Goal: Information Seeking & Learning: Compare options

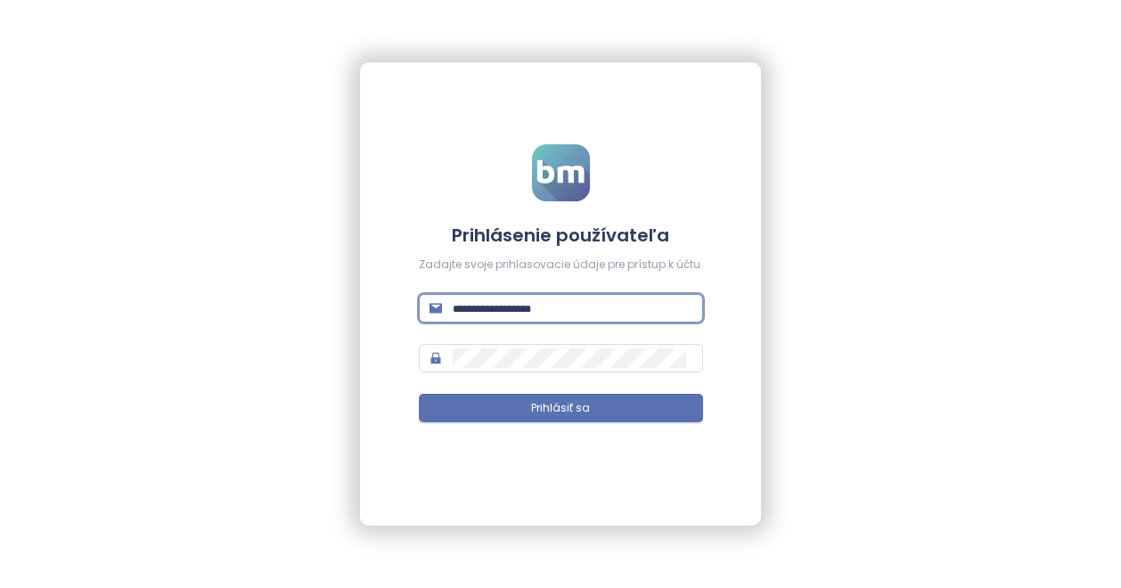
click at [497, 309] on input "text" at bounding box center [573, 309] width 240 height 20
click at [565, 306] on input "text" at bounding box center [573, 309] width 240 height 20
click at [572, 306] on input "text" at bounding box center [573, 309] width 240 height 20
paste input "**********"
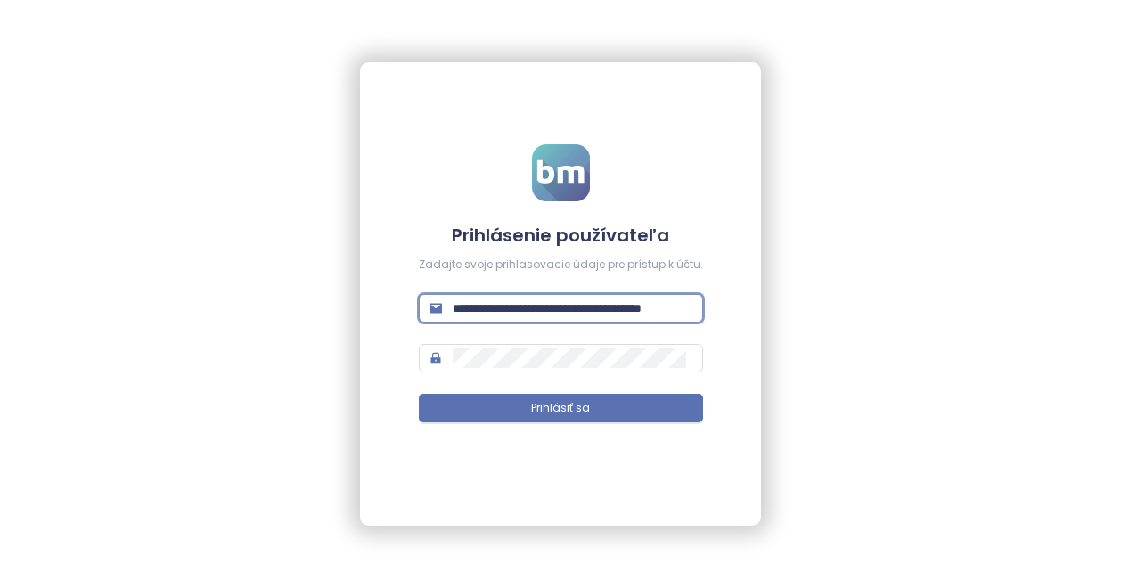
scroll to position [0, 48]
type input "**********"
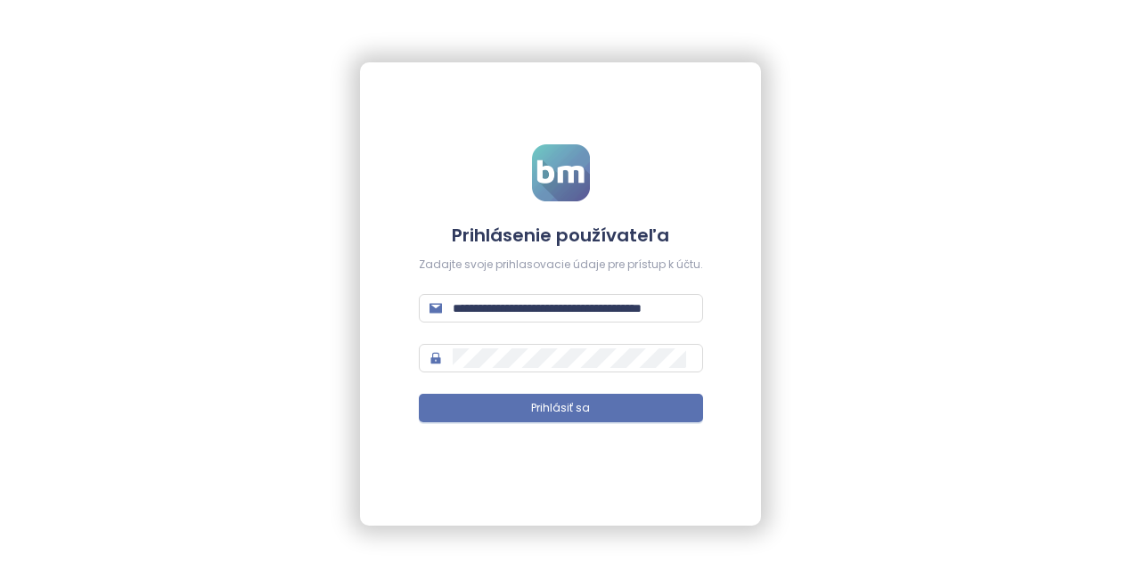
scroll to position [0, 0]
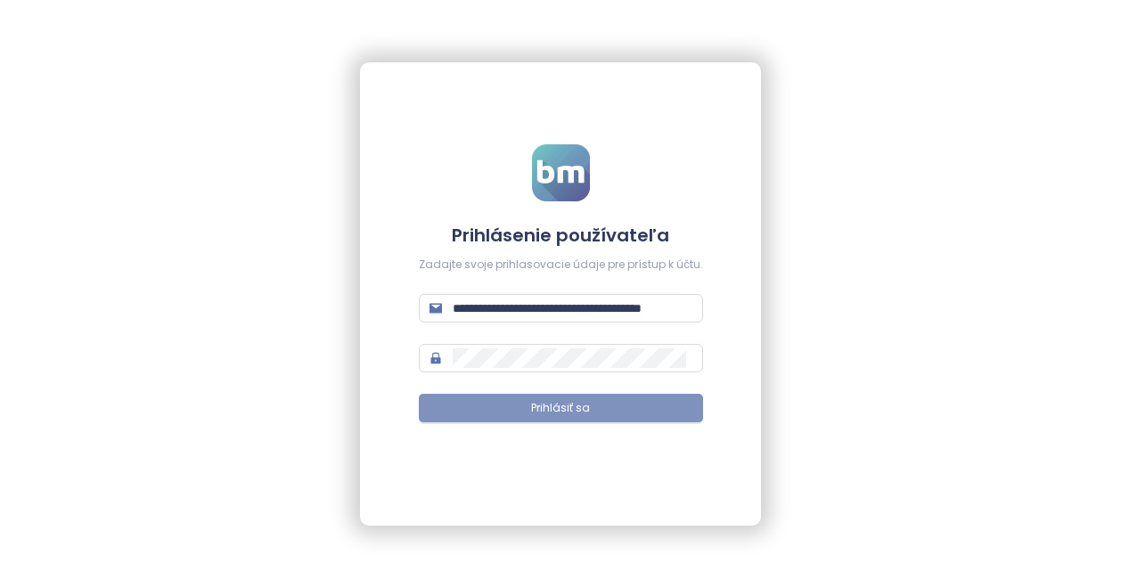
click at [599, 405] on button "Prihlásiť sa" at bounding box center [561, 408] width 284 height 29
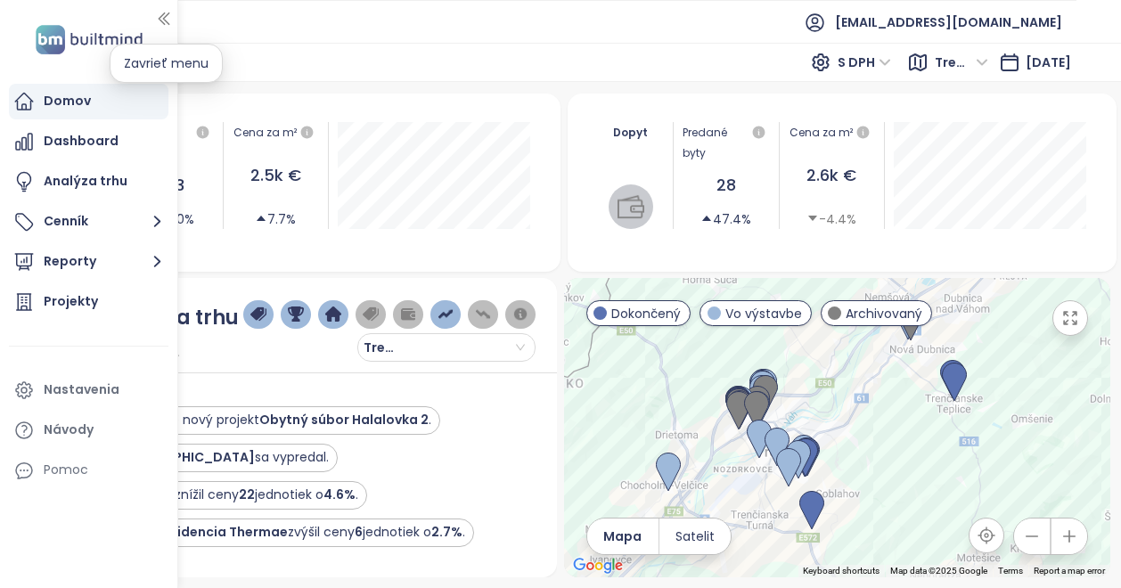
click at [162, 18] on icon "button" at bounding box center [164, 19] width 18 height 18
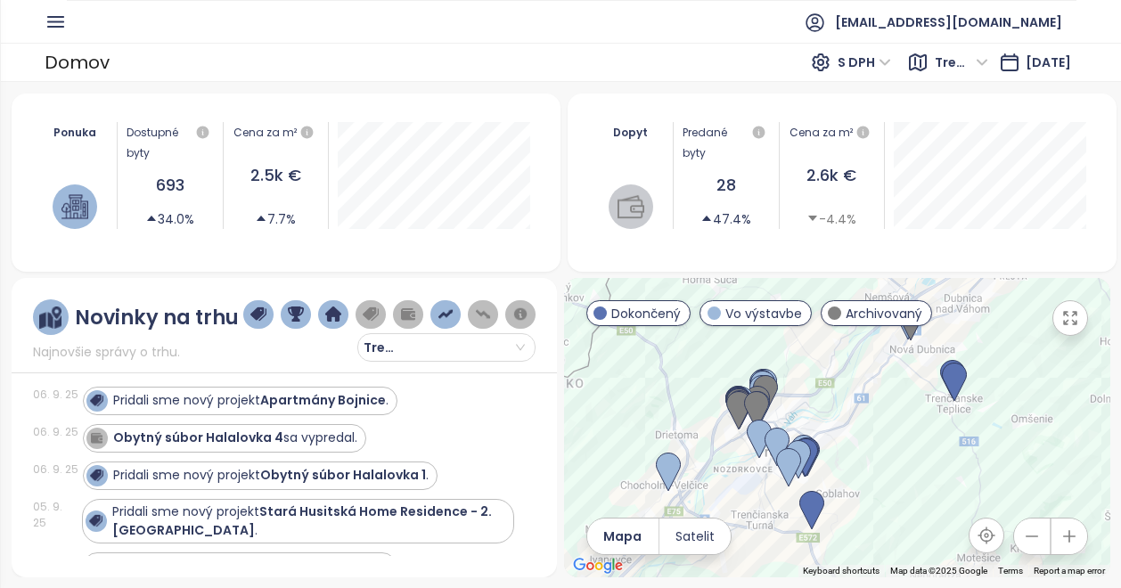
scroll to position [369, 0]
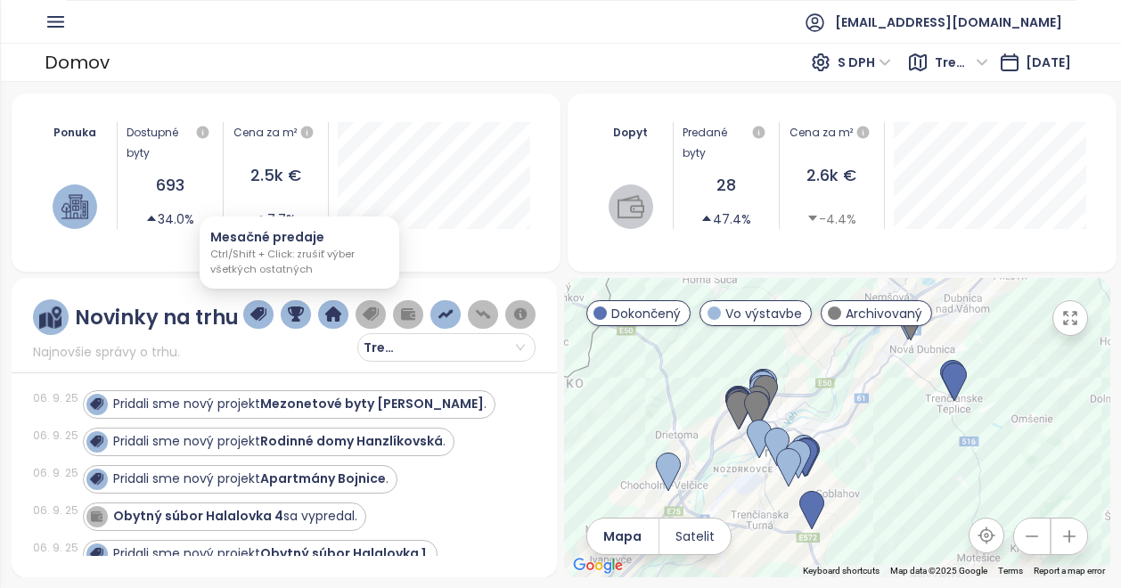
click at [296, 313] on img "button" at bounding box center [296, 315] width 16 height 16
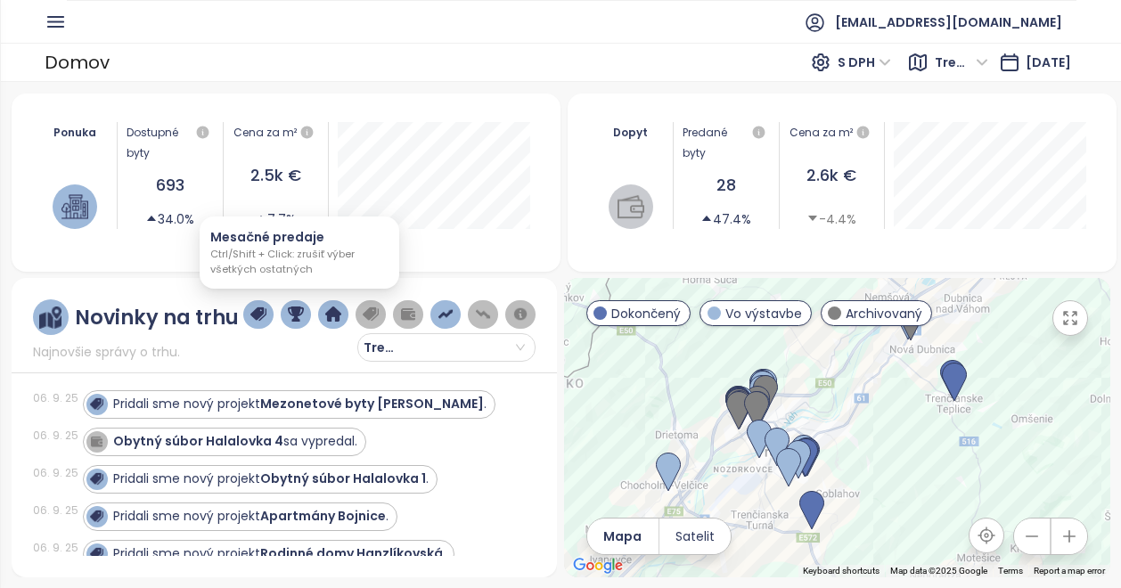
click at [296, 313] on img "button" at bounding box center [296, 315] width 16 height 16
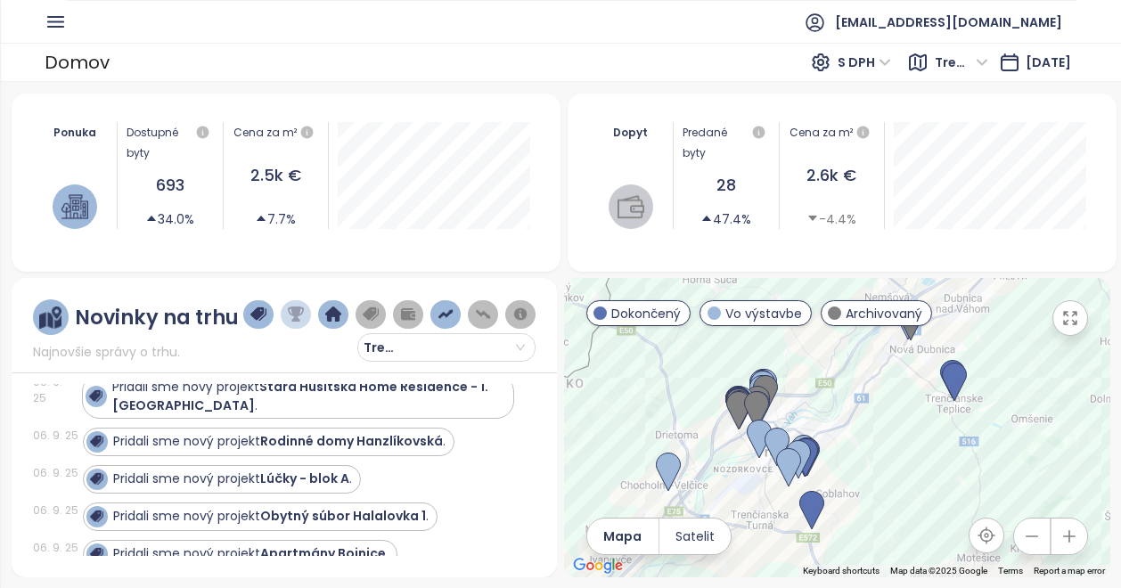
scroll to position [353, 0]
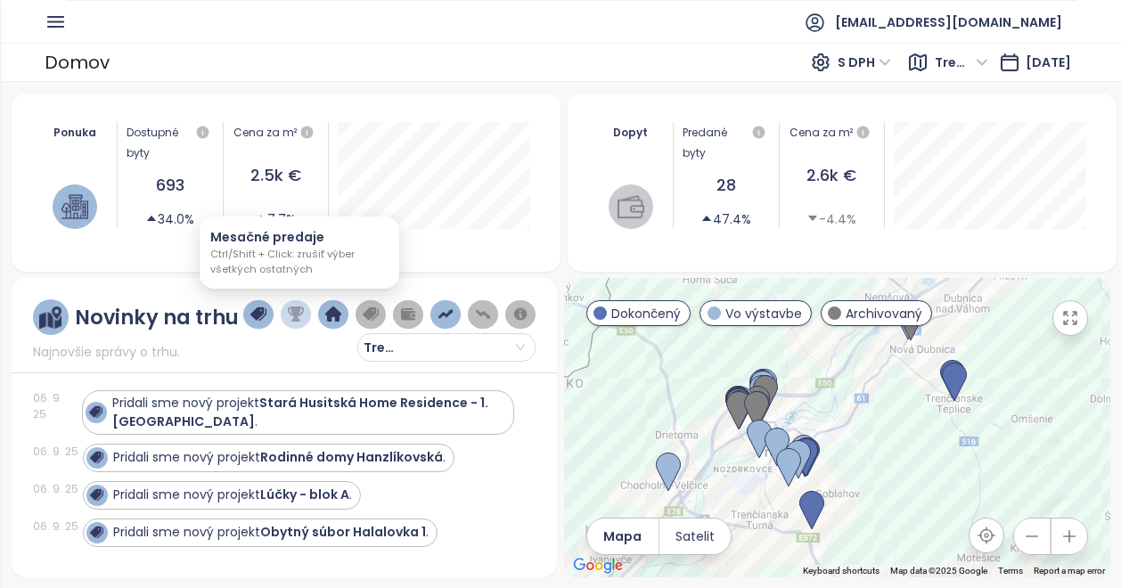
click at [296, 313] on img "button" at bounding box center [296, 315] width 16 height 16
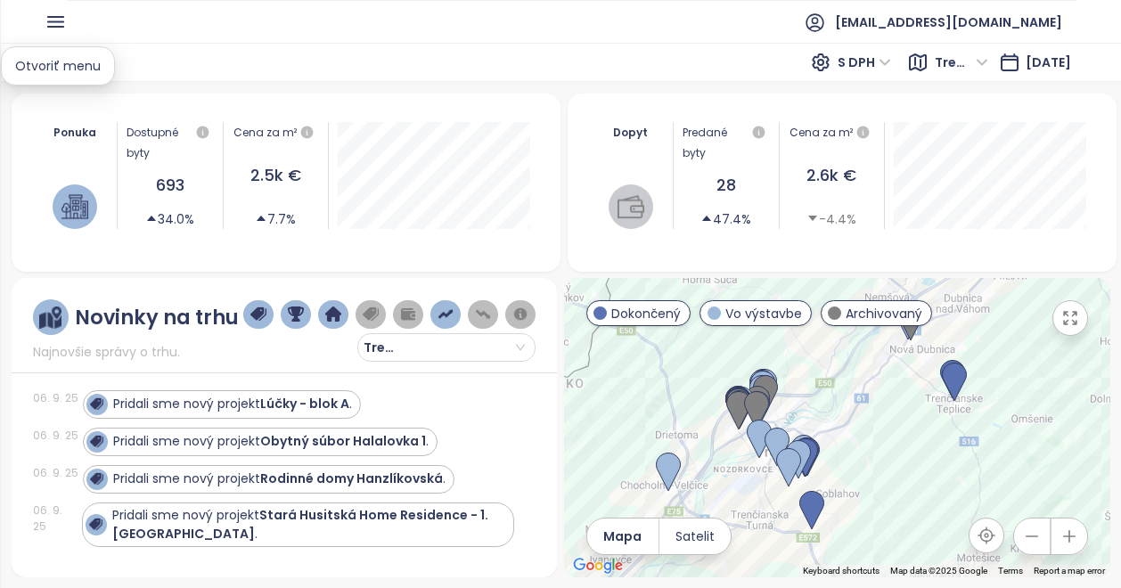
click at [58, 19] on icon "button" at bounding box center [56, 22] width 22 height 22
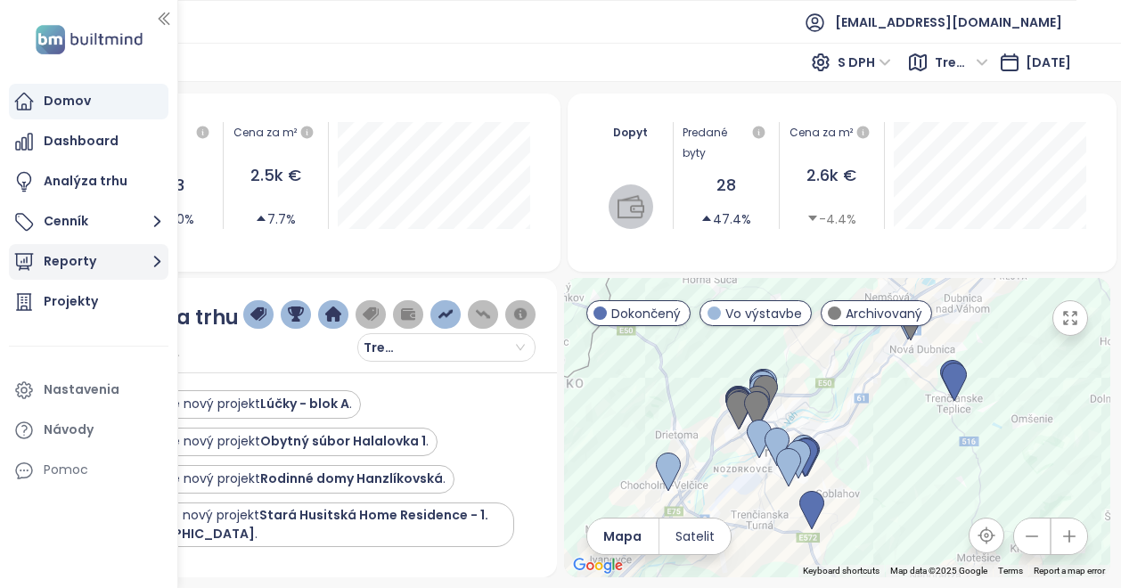
click at [100, 261] on button "Reporty" at bounding box center [89, 262] width 160 height 36
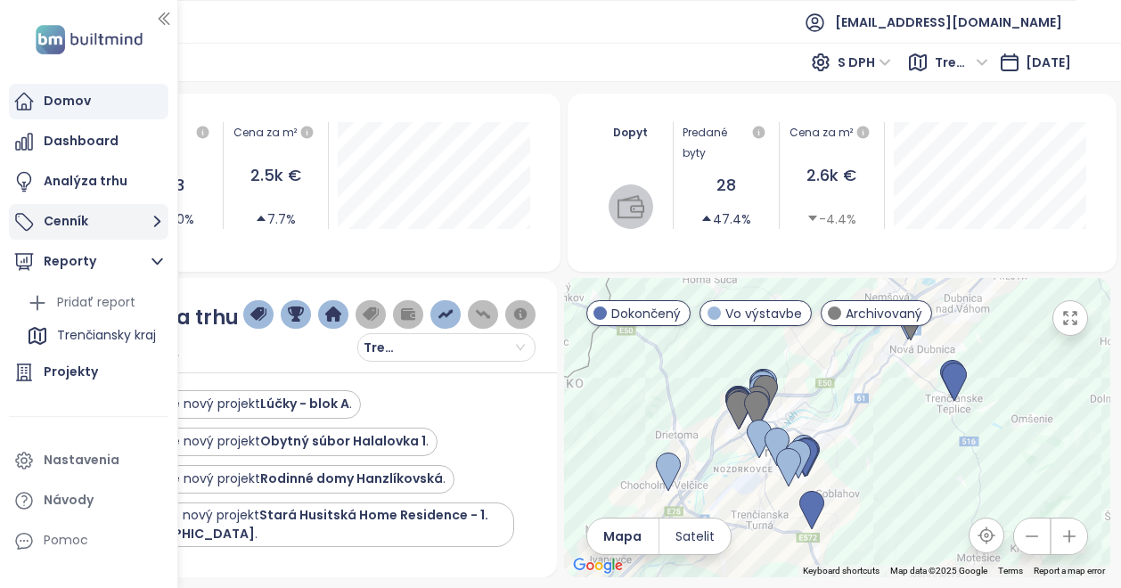
click at [80, 233] on button "Cenník" at bounding box center [89, 222] width 160 height 36
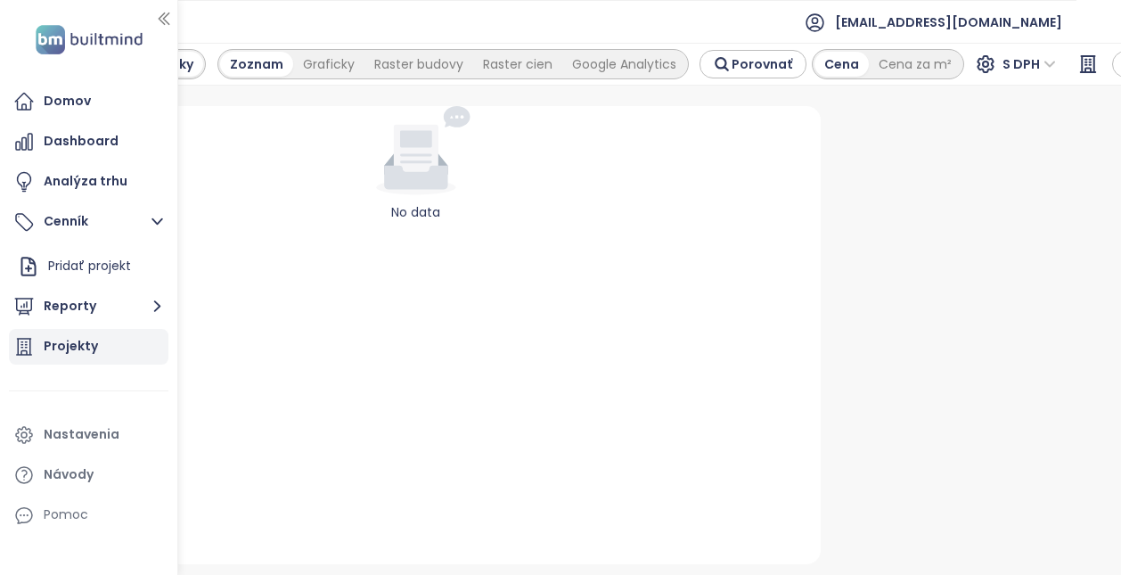
click at [94, 338] on div "Projekty" at bounding box center [71, 346] width 54 height 22
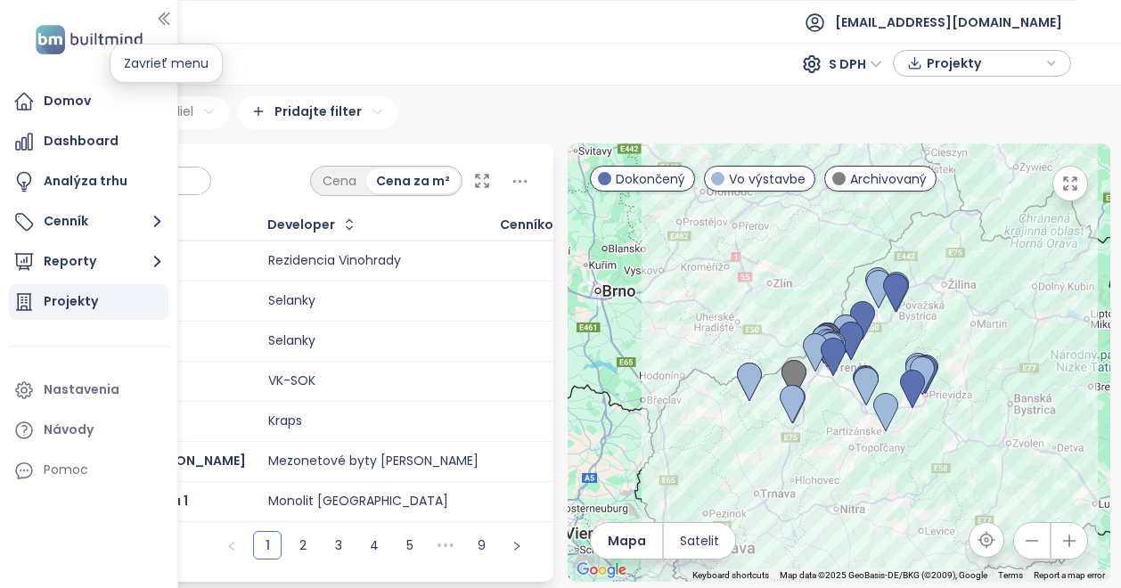
click at [163, 18] on icon "button" at bounding box center [164, 19] width 10 height 12
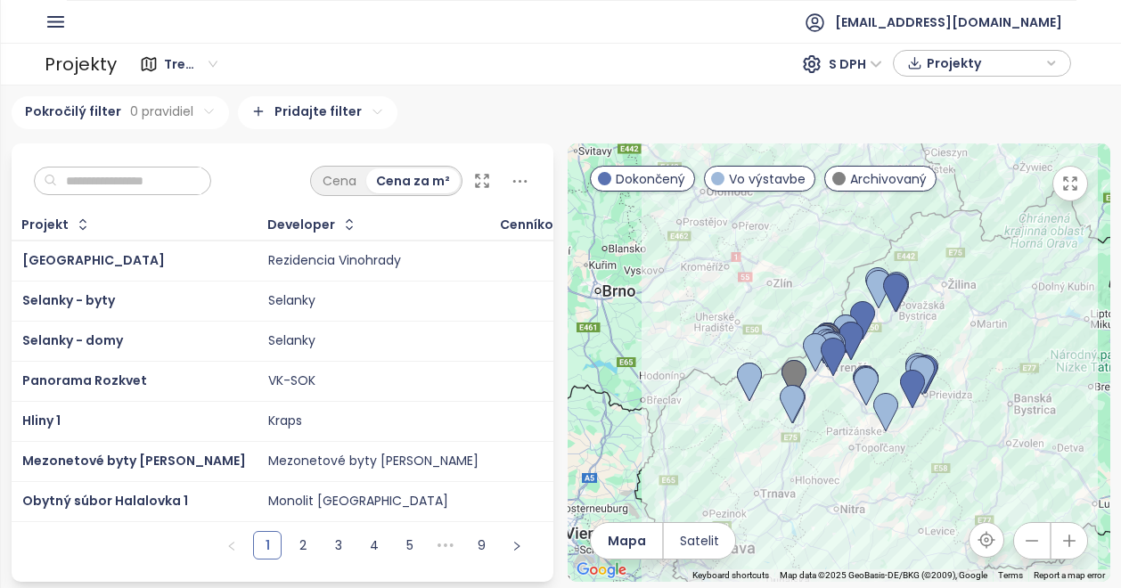
scroll to position [4, 0]
click at [476, 177] on icon at bounding box center [482, 181] width 18 height 18
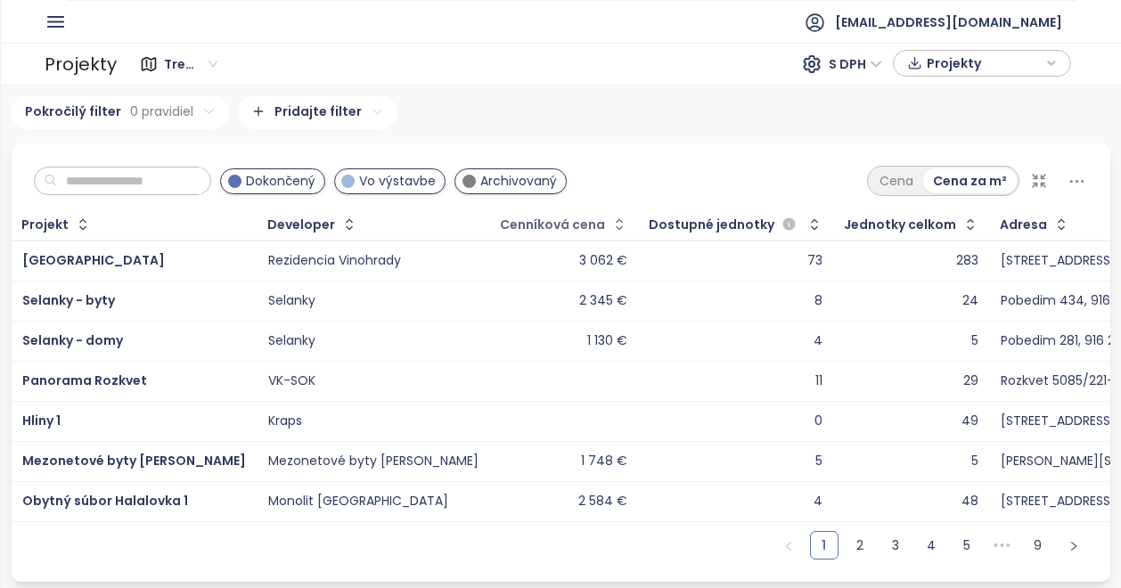
click at [500, 220] on div "Cenníková cena" at bounding box center [552, 225] width 105 height 12
click at [610, 223] on icon "button" at bounding box center [619, 225] width 18 height 18
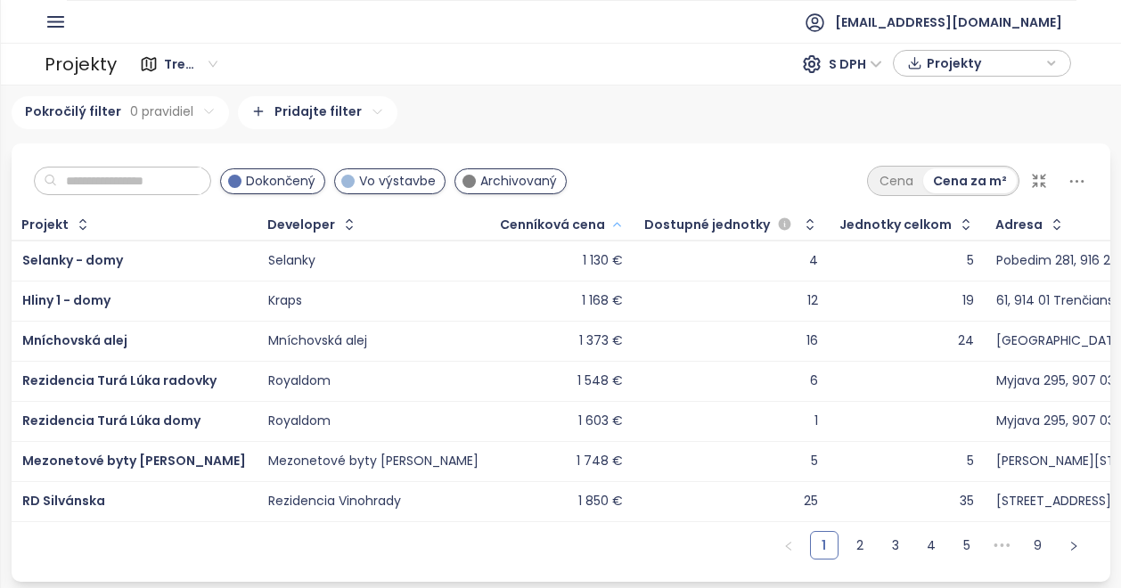
click at [613, 223] on icon "button" at bounding box center [616, 225] width 7 height 4
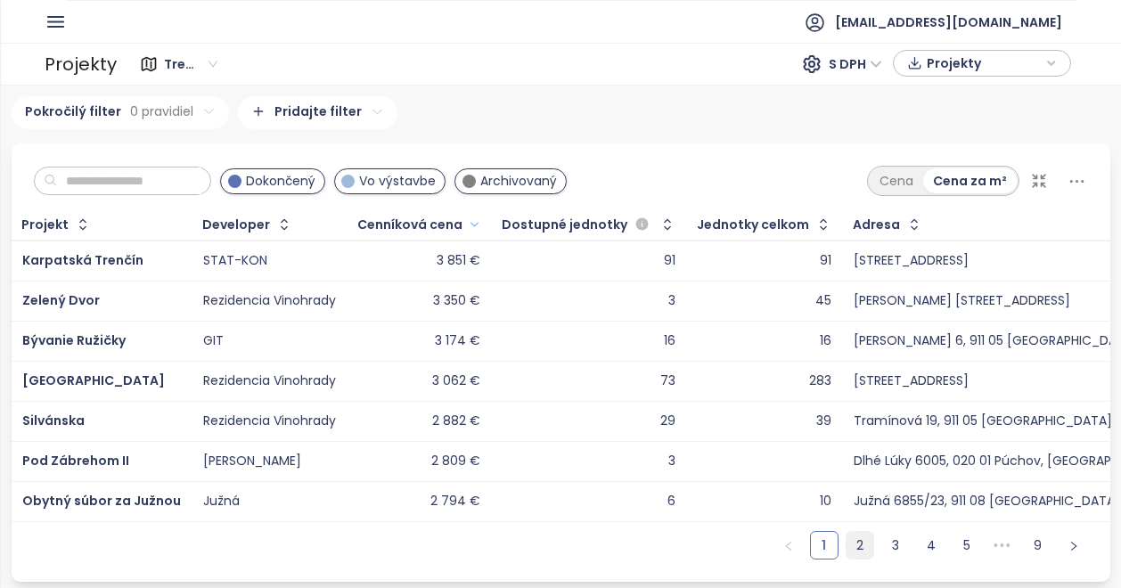
click at [847, 550] on link "2" at bounding box center [860, 545] width 27 height 27
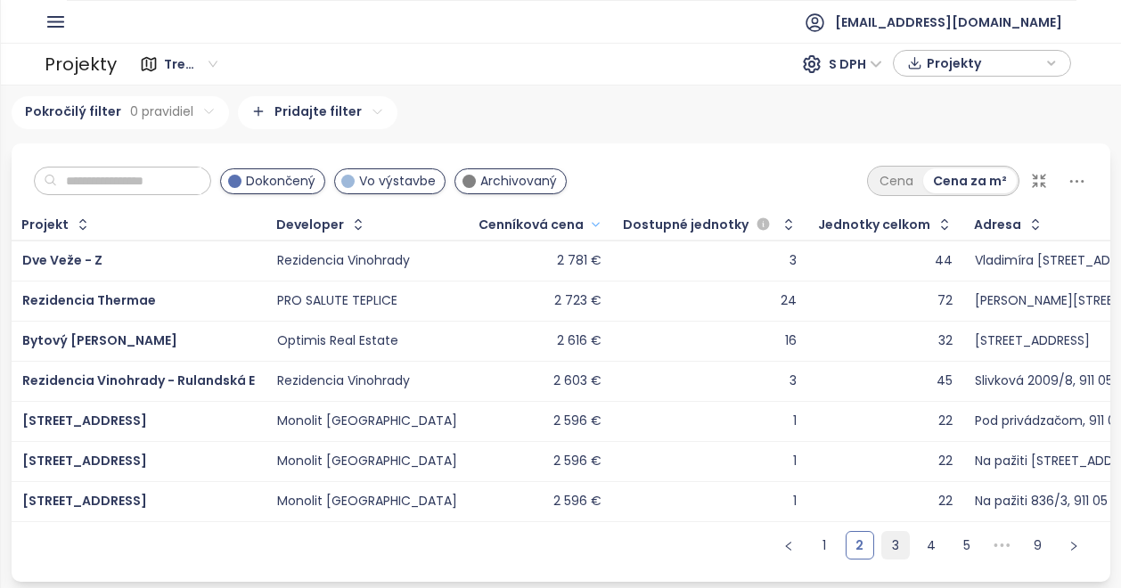
click at [882, 549] on link "3" at bounding box center [895, 545] width 27 height 27
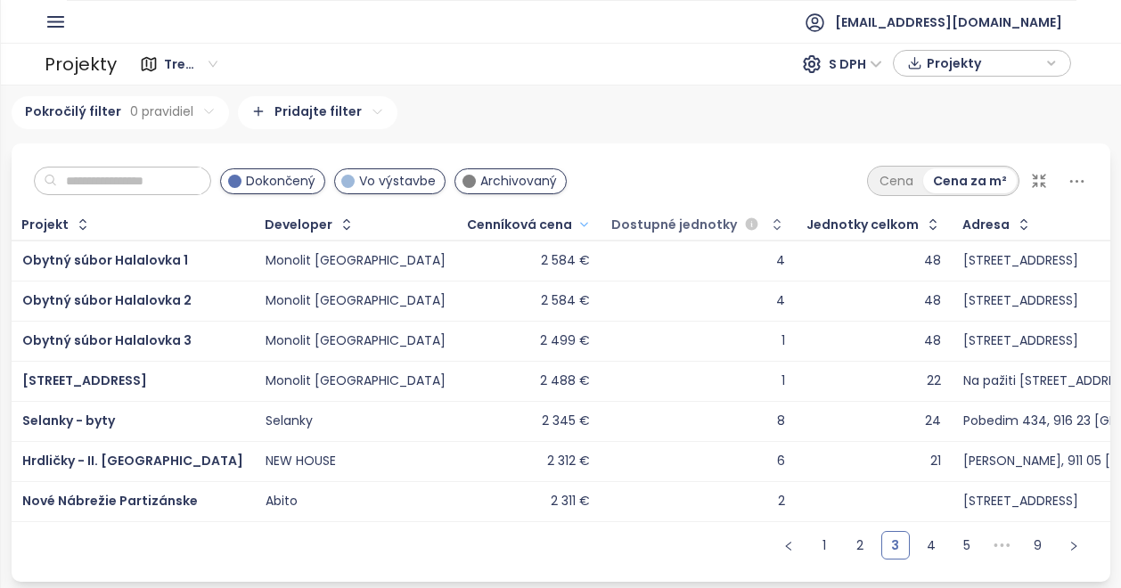
click at [611, 219] on span "Dostupné jednotky" at bounding box center [674, 225] width 126 height 12
click at [774, 219] on icon "button" at bounding box center [777, 224] width 7 height 11
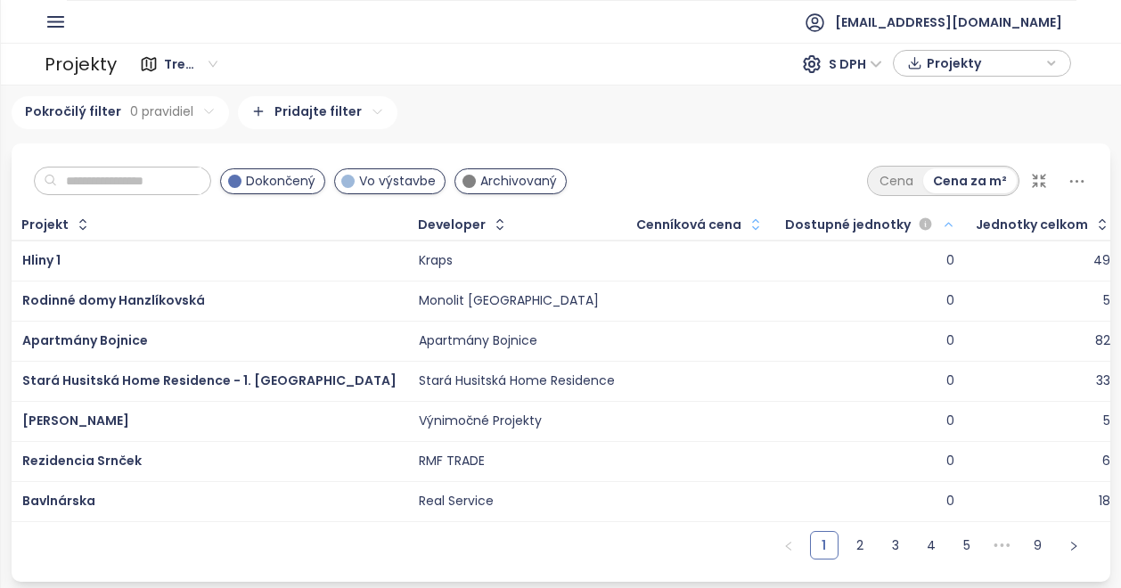
click at [747, 216] on icon "button" at bounding box center [756, 225] width 18 height 18
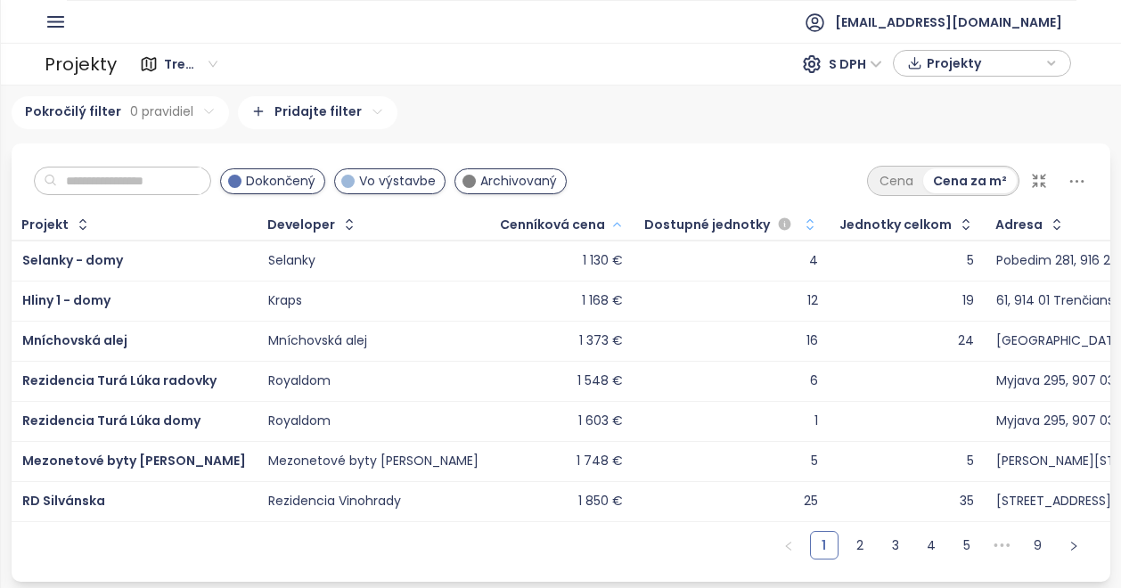
click at [801, 225] on icon "button" at bounding box center [810, 225] width 18 height 18
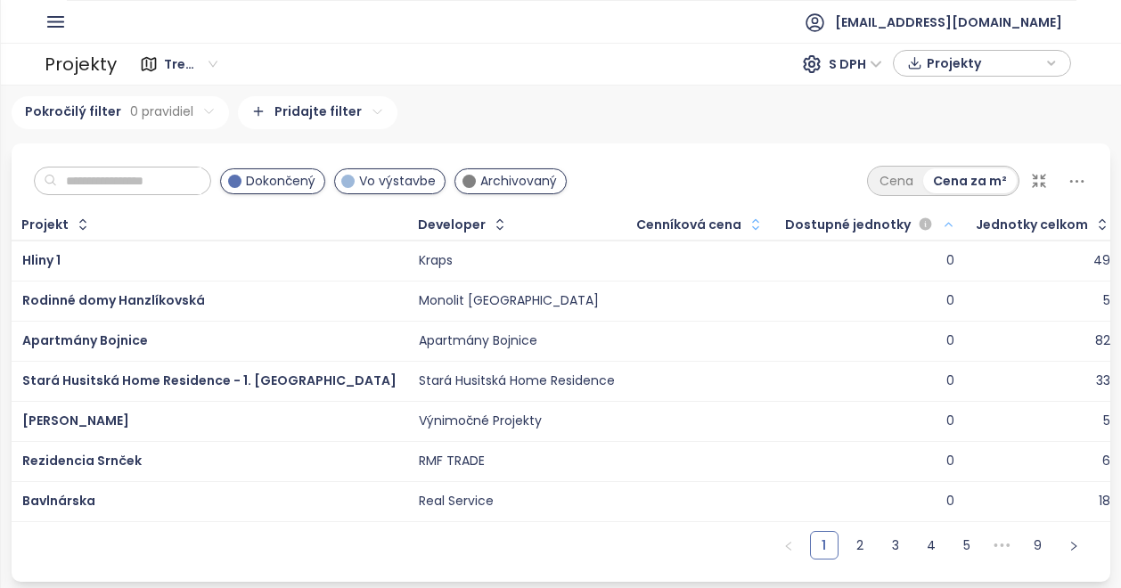
click at [942, 224] on icon "button" at bounding box center [948, 224] width 13 height 21
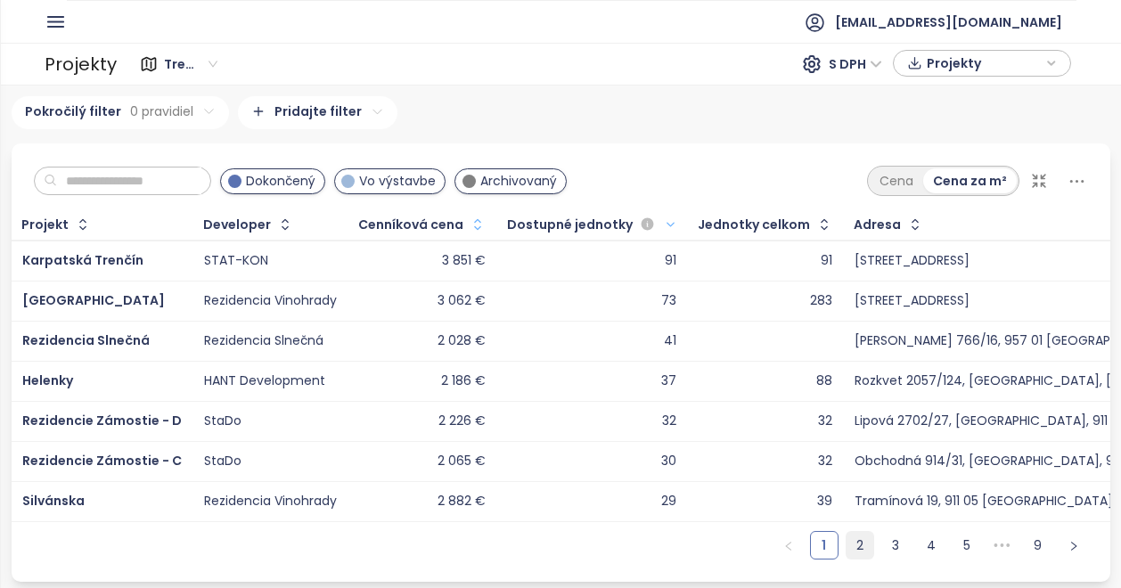
click at [847, 548] on link "2" at bounding box center [860, 545] width 27 height 27
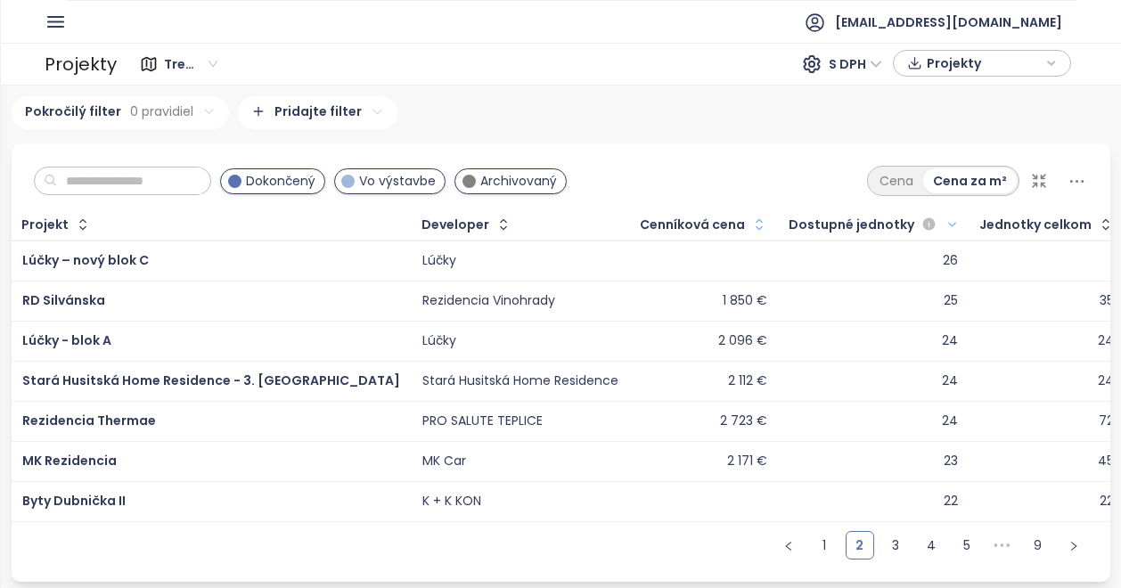
scroll to position [0, 0]
